Goal: Task Accomplishment & Management: Complete application form

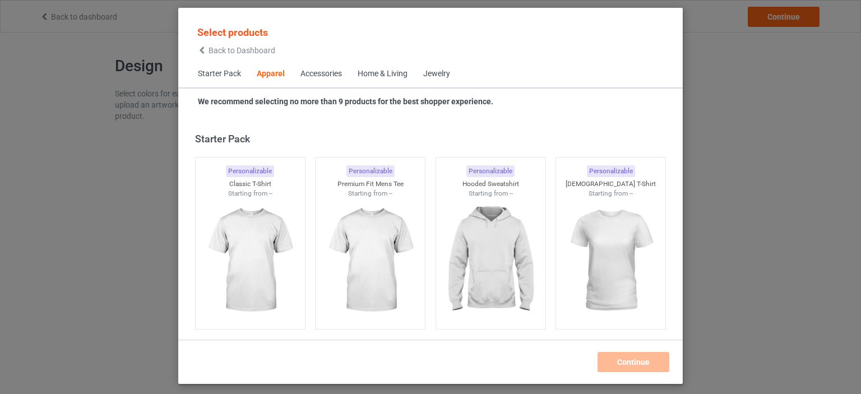
scroll to position [417, 0]
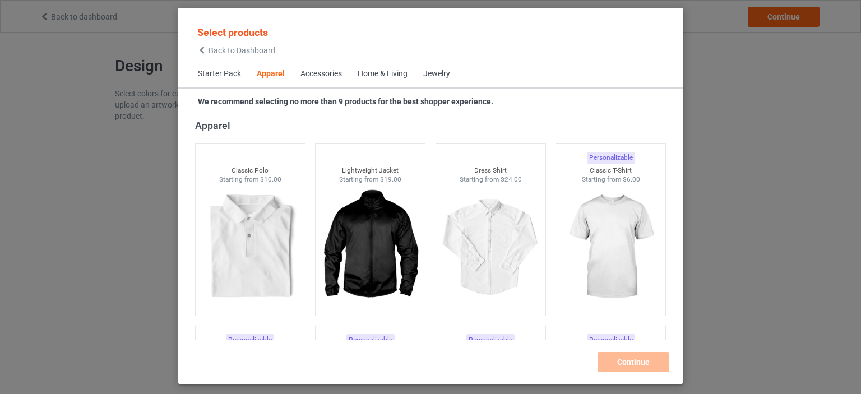
click at [387, 76] on div "Home & Living" at bounding box center [382, 73] width 50 height 11
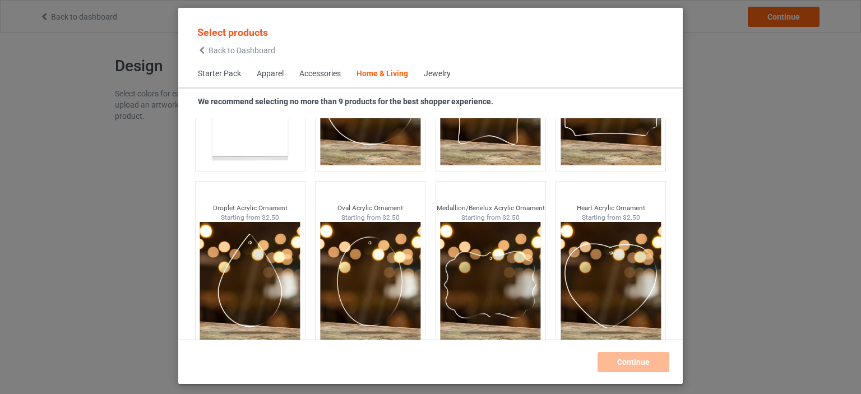
scroll to position [11963, 0]
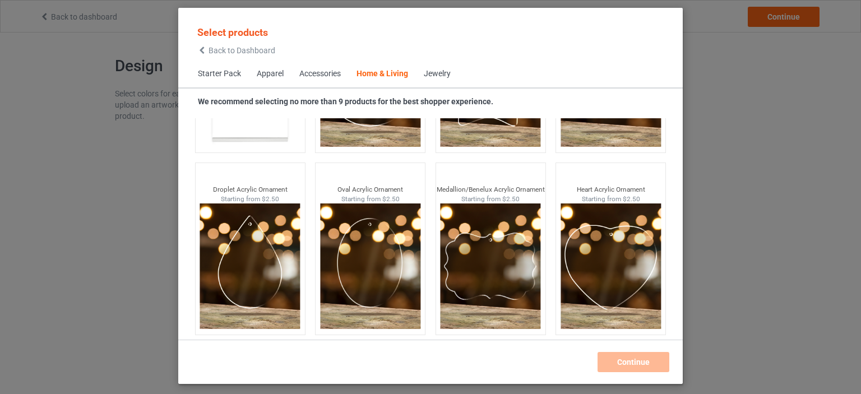
click at [437, 76] on div "Jewelry" at bounding box center [437, 73] width 27 height 11
drag, startPoint x: 443, startPoint y: 71, endPoint x: 437, endPoint y: 75, distance: 7.3
click at [440, 75] on div "Jewelry" at bounding box center [437, 73] width 27 height 11
click at [437, 75] on div "Jewelry" at bounding box center [437, 73] width 27 height 11
click at [325, 72] on div "Accessories" at bounding box center [319, 73] width 41 height 11
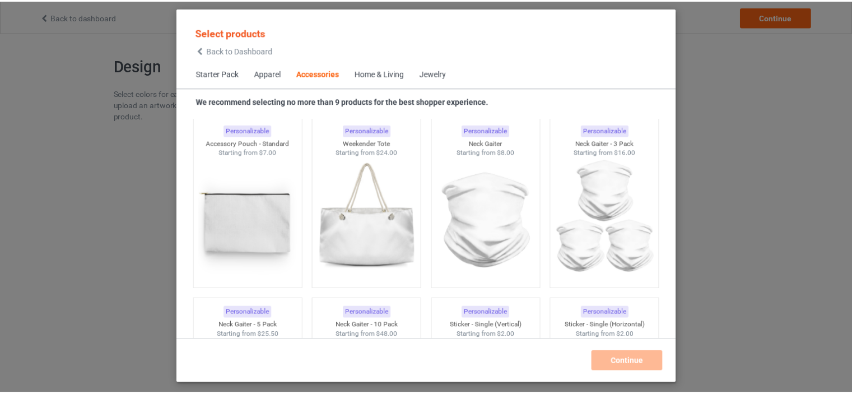
scroll to position [3750, 0]
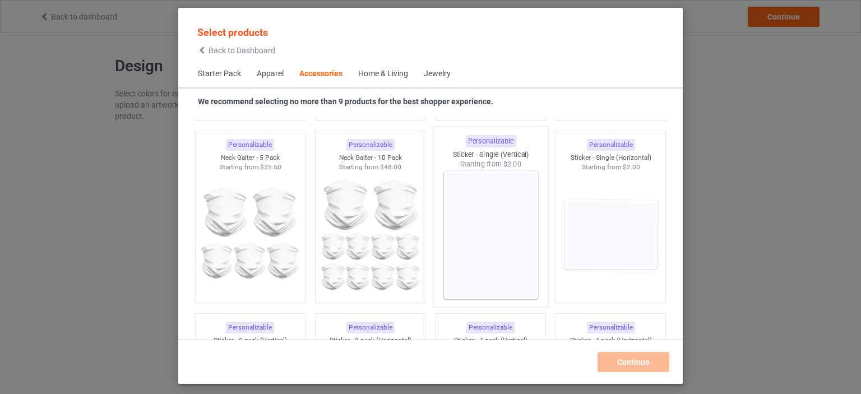
click at [499, 243] on img at bounding box center [490, 235] width 105 height 132
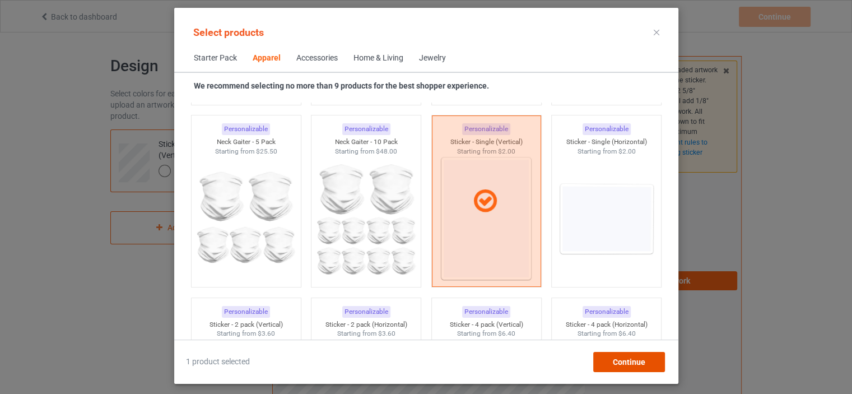
click at [614, 357] on span "Continue" at bounding box center [628, 361] width 32 height 9
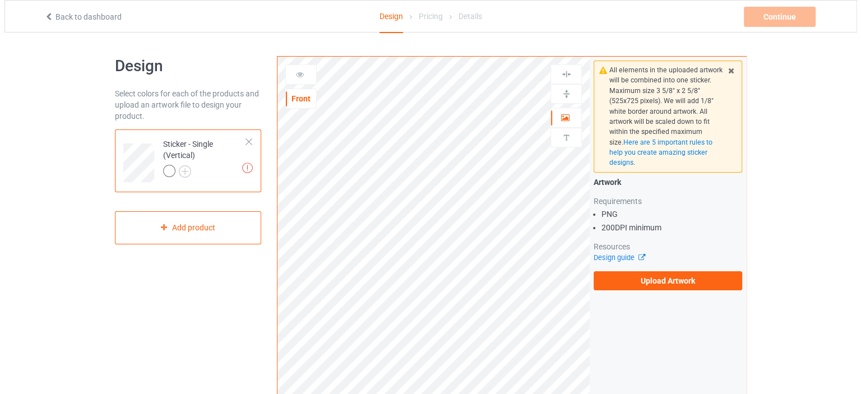
scroll to position [56, 0]
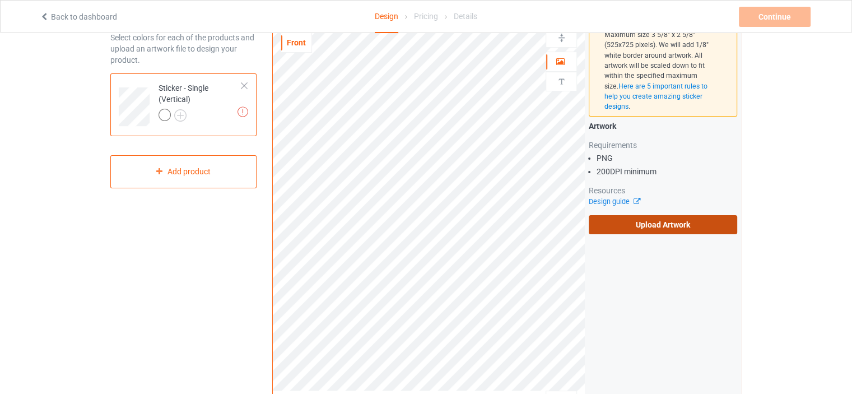
click at [621, 224] on label "Upload Artwork" at bounding box center [663, 224] width 148 height 19
click at [0, 0] on input "Upload Artwork" at bounding box center [0, 0] width 0 height 0
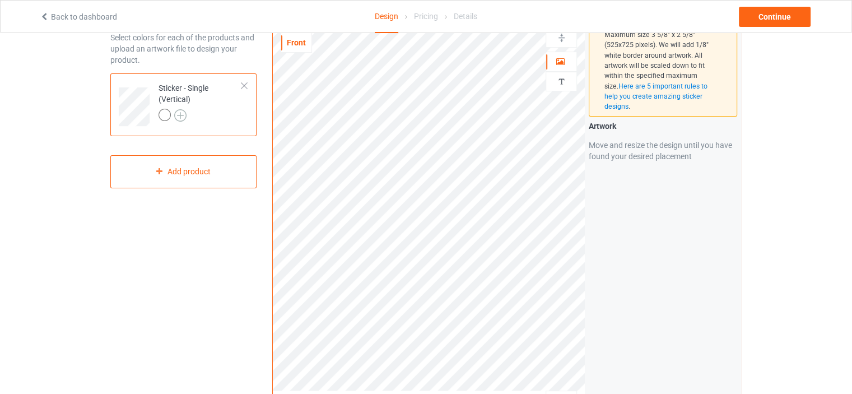
click at [179, 115] on img at bounding box center [180, 115] width 12 height 12
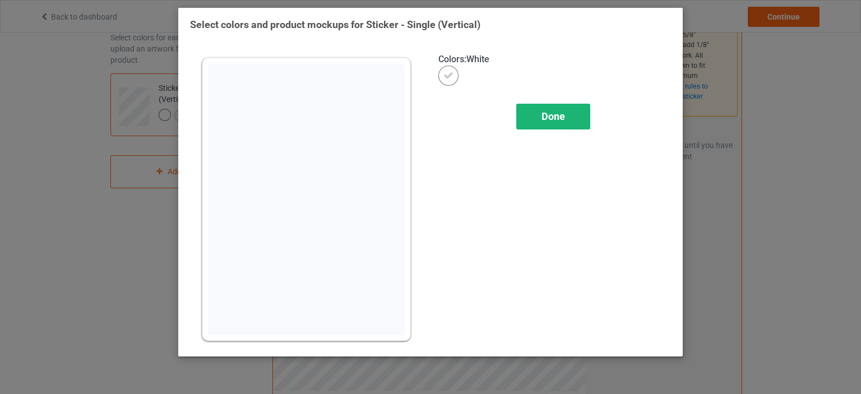
click at [538, 118] on div "Done" at bounding box center [553, 117] width 74 height 26
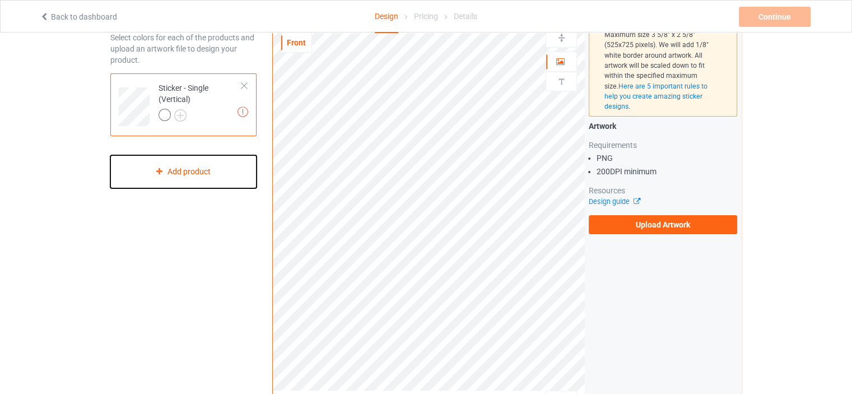
click at [213, 168] on div "Add product" at bounding box center [183, 171] width 146 height 33
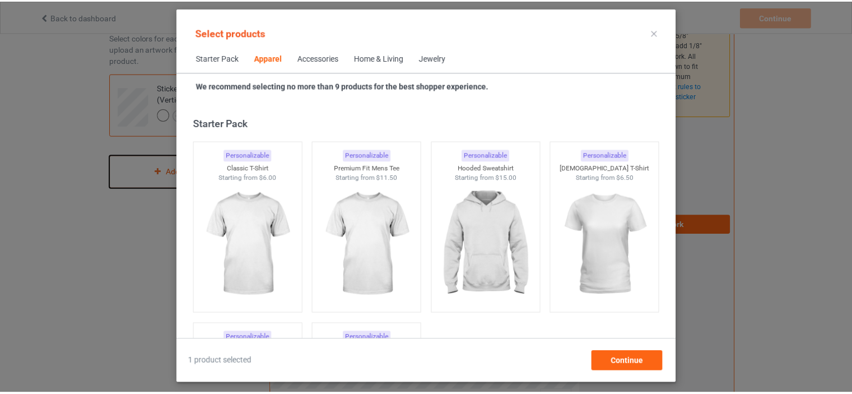
scroll to position [417, 0]
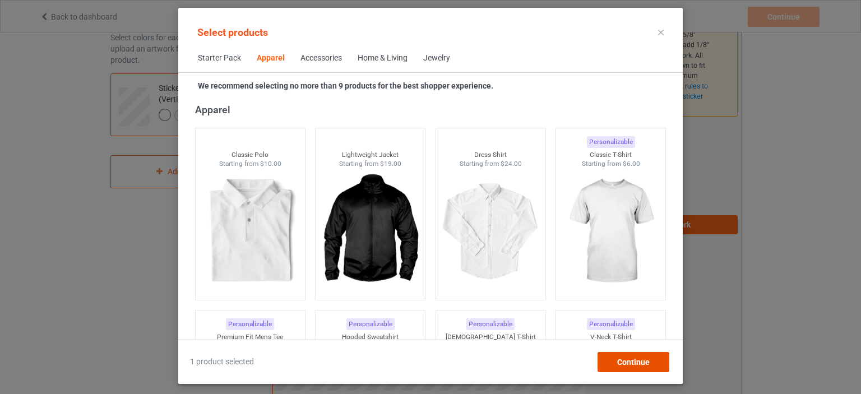
click at [613, 359] on div "Continue" at bounding box center [633, 362] width 72 height 20
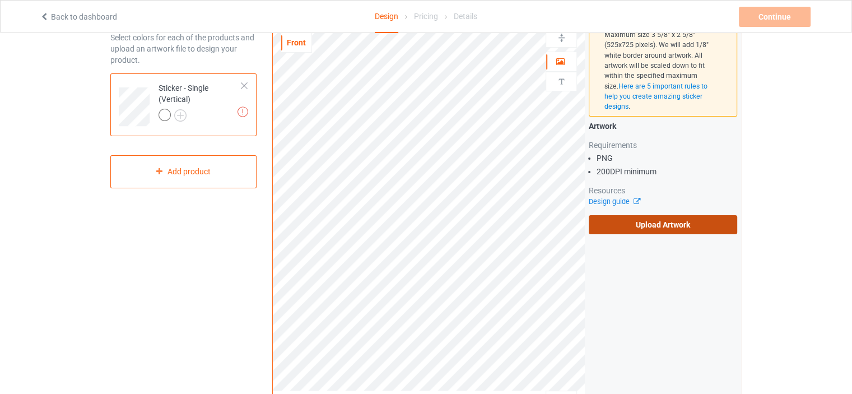
click at [632, 224] on label "Upload Artwork" at bounding box center [663, 224] width 148 height 19
click at [0, 0] on input "Upload Artwork" at bounding box center [0, 0] width 0 height 0
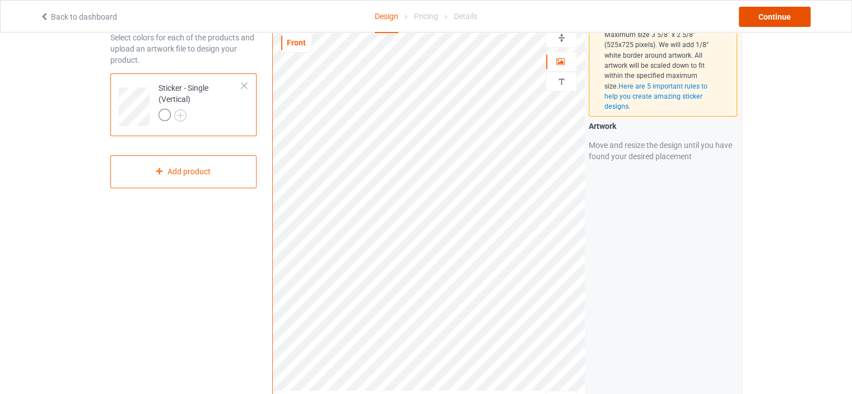
click at [769, 22] on div "Continue" at bounding box center [775, 17] width 72 height 20
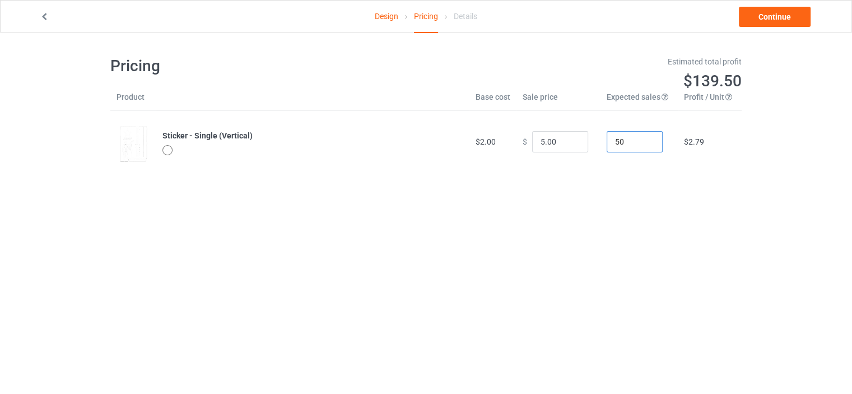
drag, startPoint x: 625, startPoint y: 136, endPoint x: 605, endPoint y: 141, distance: 20.9
click at [607, 141] on input "50" at bounding box center [635, 141] width 56 height 21
type input "1"
drag, startPoint x: 556, startPoint y: 142, endPoint x: 533, endPoint y: 147, distance: 23.5
click at [533, 147] on input "5.00" at bounding box center [560, 141] width 56 height 21
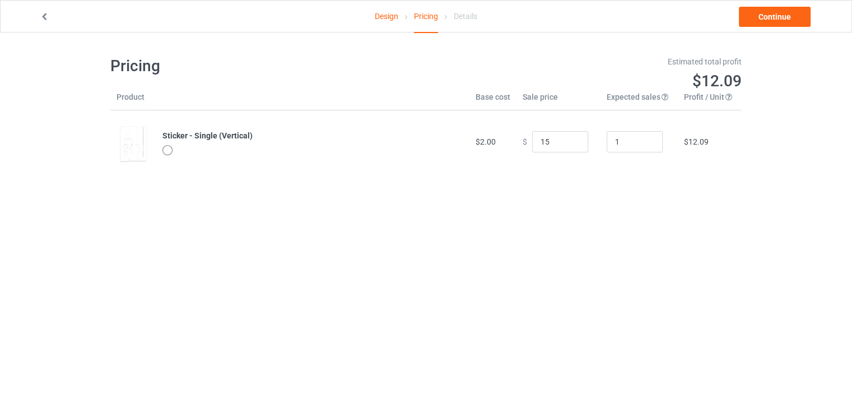
type input "15.00"
click at [779, 171] on div "Design Pricing Details Continue Pricing Estimated total profit $12.09 Product B…" at bounding box center [426, 114] width 852 height 164
click at [761, 20] on link "Continue" at bounding box center [775, 17] width 72 height 20
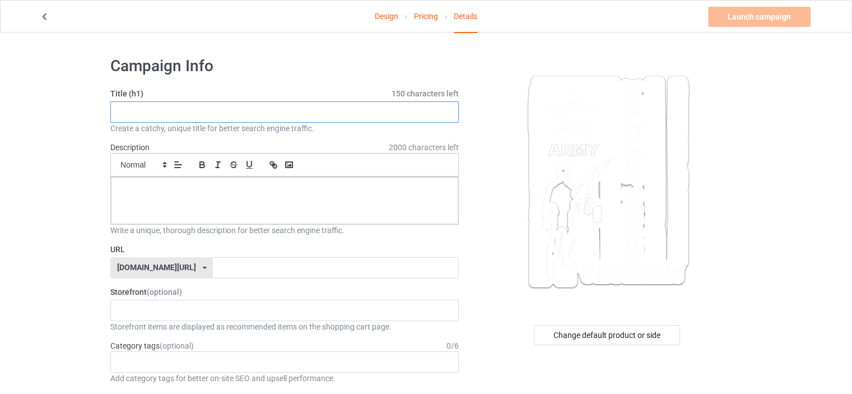
click at [353, 108] on input "text" at bounding box center [284, 111] width 348 height 21
type input "MP VETERAN-STICKERS"
click at [241, 184] on p at bounding box center [284, 189] width 329 height 11
drag, startPoint x: 213, startPoint y: 111, endPoint x: 54, endPoint y: 134, distance: 160.7
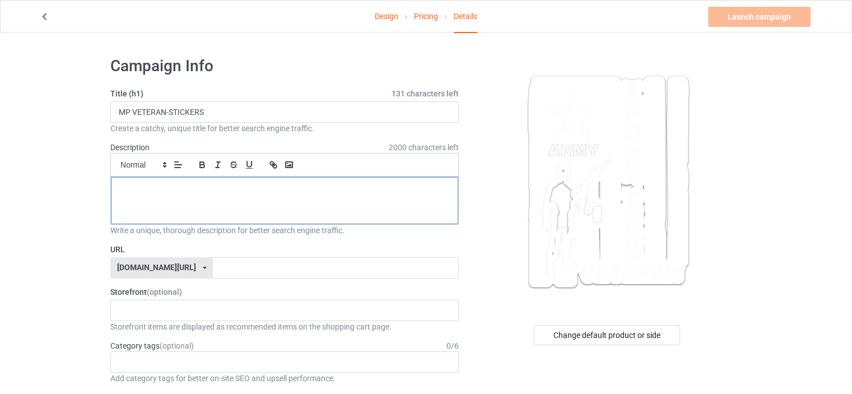
click at [137, 201] on div at bounding box center [284, 200] width 347 height 47
click at [213, 264] on input "text" at bounding box center [335, 267] width 245 height 21
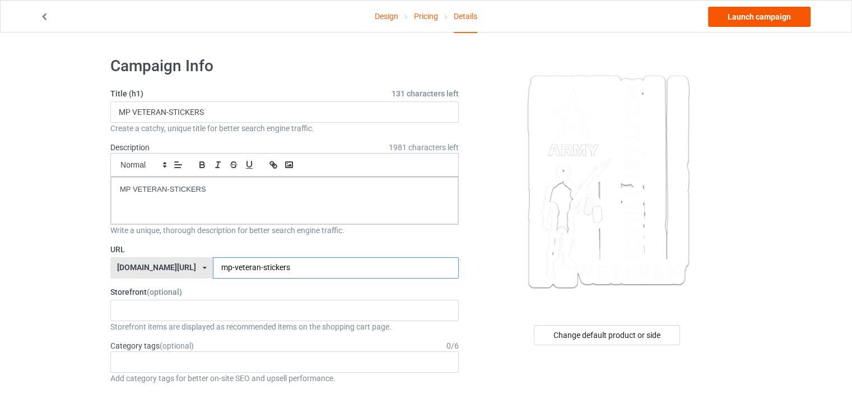
type input "mp-veteran-stickers"
click at [749, 15] on link "Launch campaign" at bounding box center [759, 17] width 103 height 20
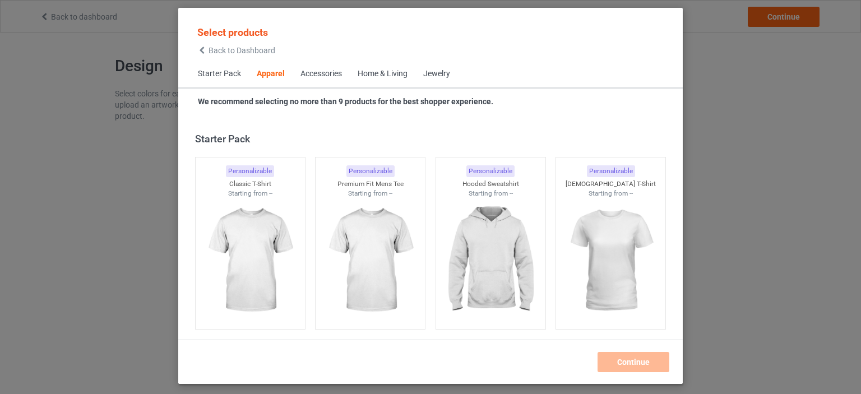
scroll to position [417, 0]
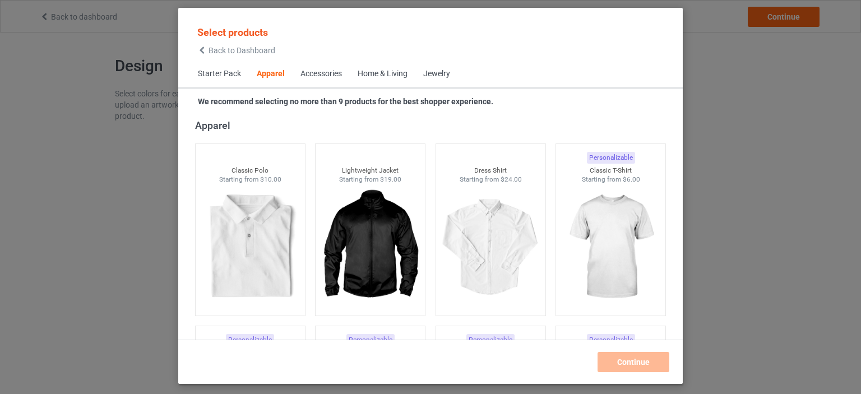
click at [322, 73] on div "Accessories" at bounding box center [320, 73] width 41 height 11
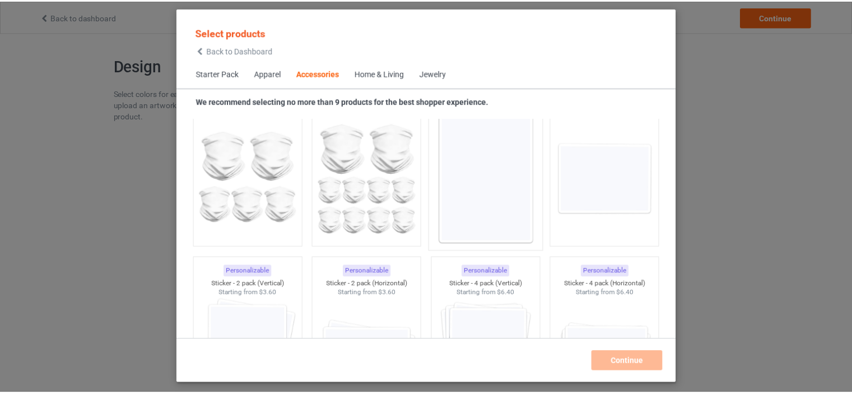
scroll to position [3750, 0]
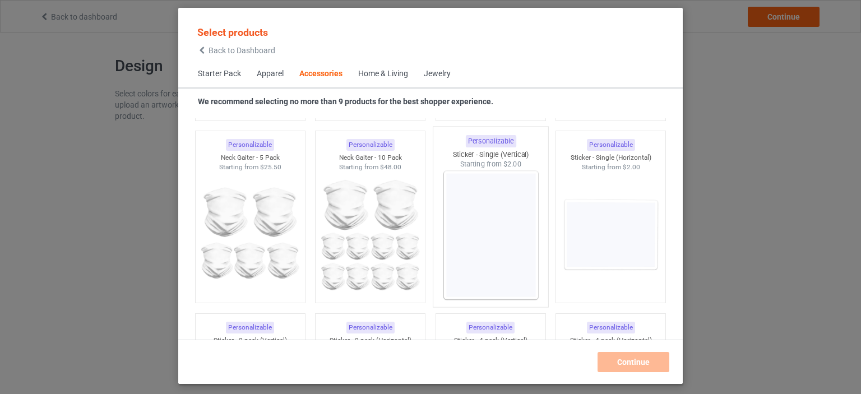
click at [494, 210] on img at bounding box center [490, 235] width 105 height 132
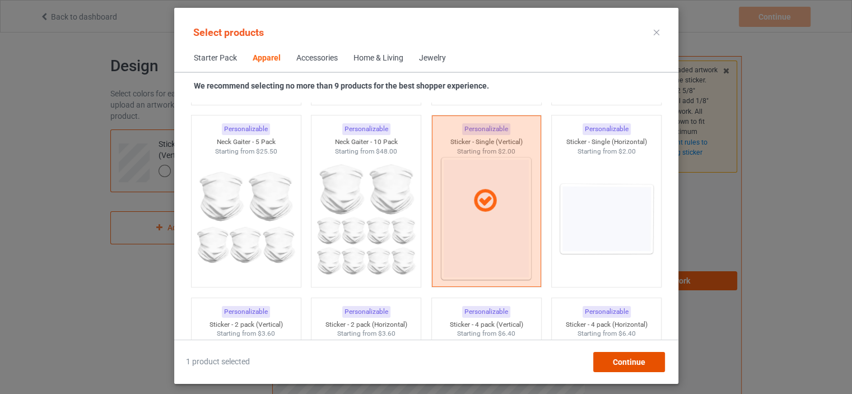
click at [619, 356] on div "Continue" at bounding box center [629, 362] width 72 height 20
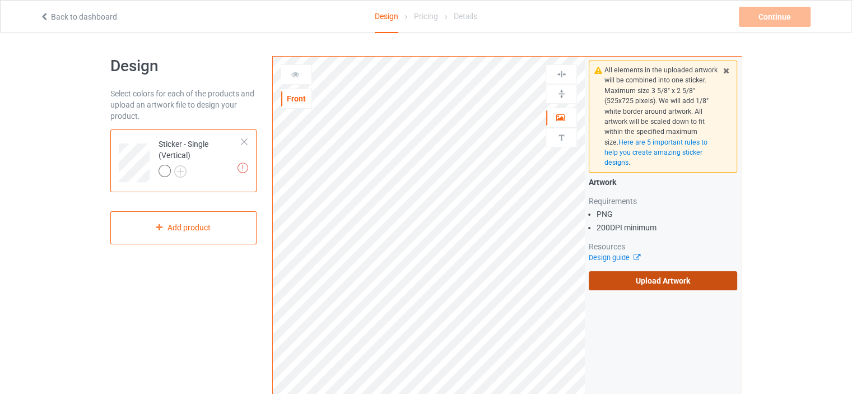
click at [621, 283] on label "Upload Artwork" at bounding box center [663, 280] width 148 height 19
click at [0, 0] on input "Upload Artwork" at bounding box center [0, 0] width 0 height 0
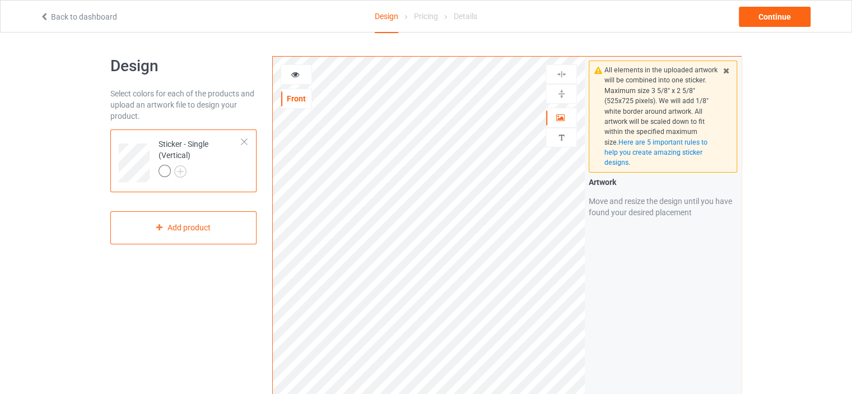
scroll to position [56, 0]
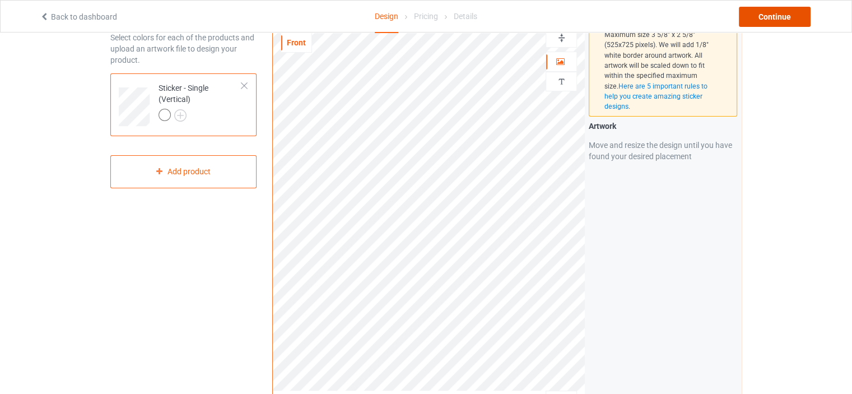
click at [766, 18] on div "Continue" at bounding box center [775, 17] width 72 height 20
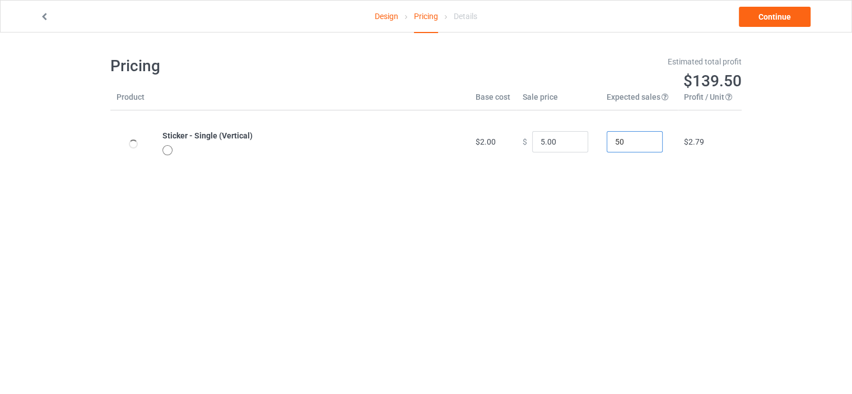
drag, startPoint x: 625, startPoint y: 141, endPoint x: 602, endPoint y: 141, distance: 22.4
click at [607, 141] on input "50" at bounding box center [635, 141] width 56 height 21
type input "1"
drag, startPoint x: 547, startPoint y: 145, endPoint x: 520, endPoint y: 147, distance: 27.0
click at [523, 147] on div "$ 5.00" at bounding box center [559, 141] width 72 height 21
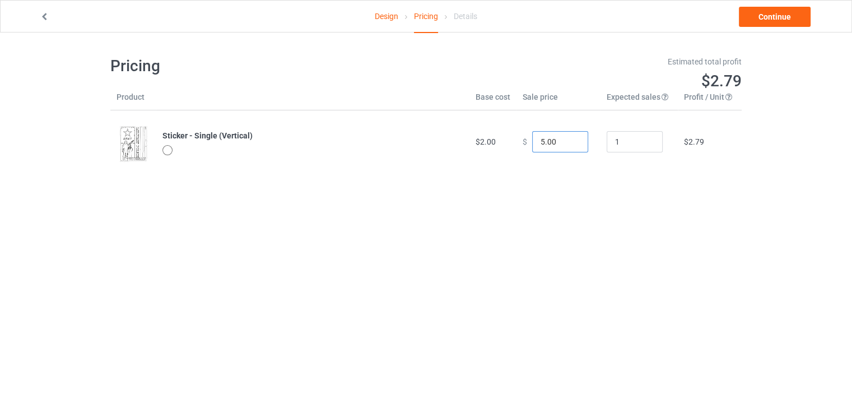
drag, startPoint x: 551, startPoint y: 140, endPoint x: 520, endPoint y: 147, distance: 32.2
click at [523, 145] on div "$ 5.00" at bounding box center [559, 141] width 72 height 21
type input "12.00"
click at [773, 19] on link "Continue" at bounding box center [775, 17] width 72 height 20
